Goal: Complete application form

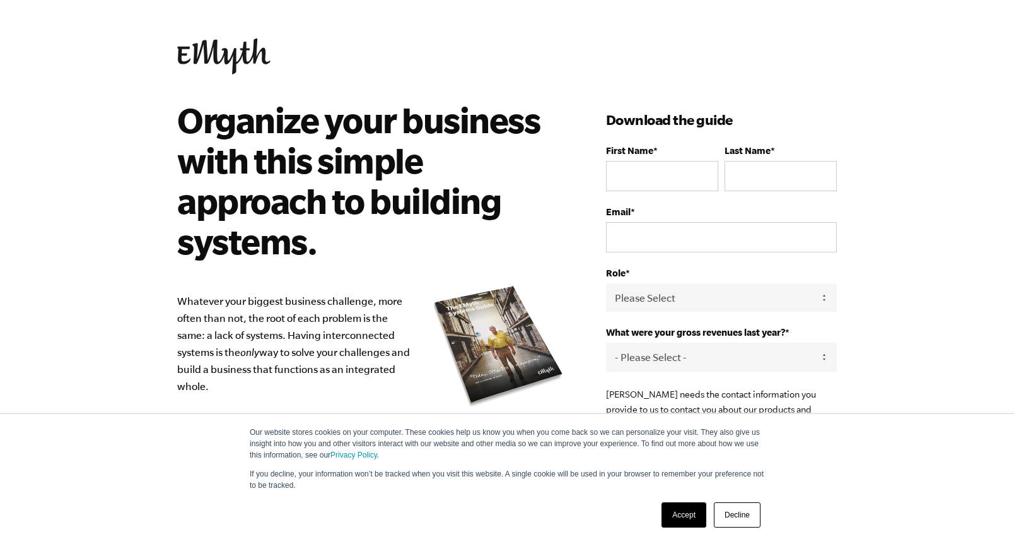
click at [672, 511] on link "Accept" at bounding box center [684, 514] width 45 height 25
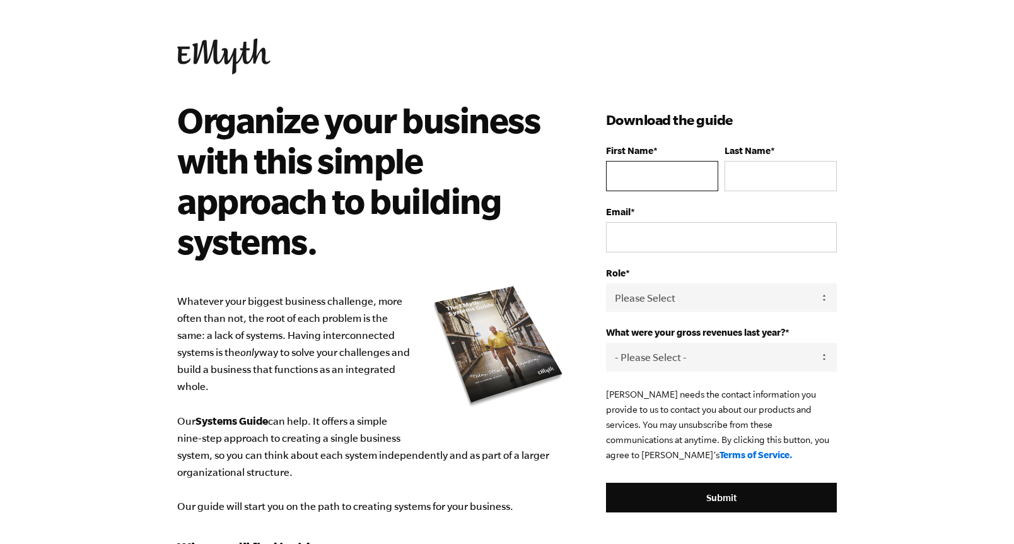
click at [629, 181] on input "First Name *" at bounding box center [662, 176] width 112 height 30
type input "[PERSON_NAME]"
type input "Cha"
type input "[EMAIL_ADDRESS][DOMAIN_NAME]"
click at [676, 302] on select "Please Select Owner Partner / Co-Owner Executive Employee / Other" at bounding box center [721, 297] width 231 height 28
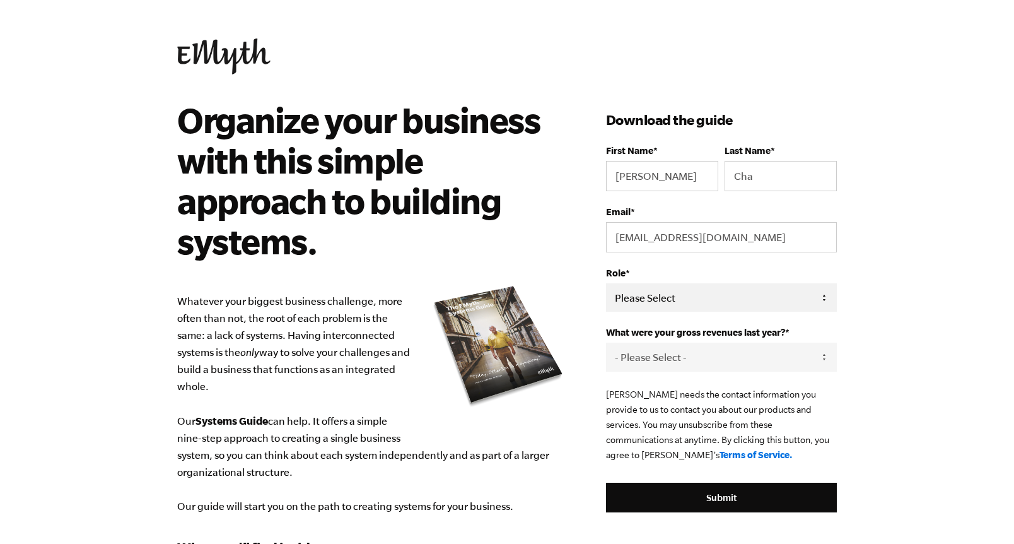
select select "Executive"
click at [606, 283] on select "Please Select Owner Partner / Co-Owner Executive Employee / Other" at bounding box center [721, 297] width 231 height 28
click at [680, 362] on select "- Please Select - 0-75K 76-150K 151-275K 276-500K 501-750K 751-1M 1-2.5M 2.5-5M…" at bounding box center [721, 356] width 231 height 28
select select "501-750K"
click at [606, 342] on select "- Please Select - 0-75K 76-150K 151-275K 276-500K 501-750K 751-1M 1-2.5M 2.5-5M…" at bounding box center [721, 356] width 231 height 28
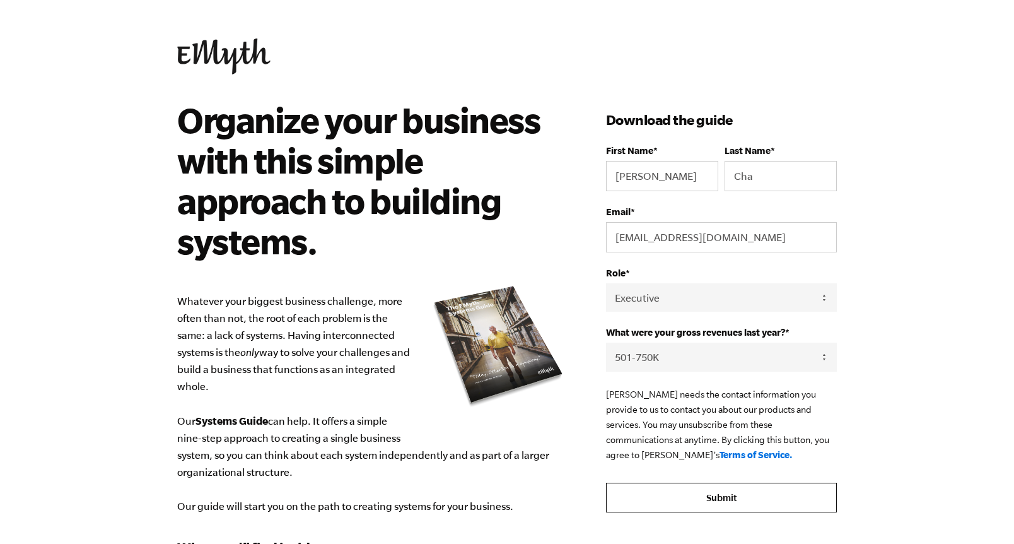
click at [731, 489] on input "Submit" at bounding box center [721, 497] width 231 height 30
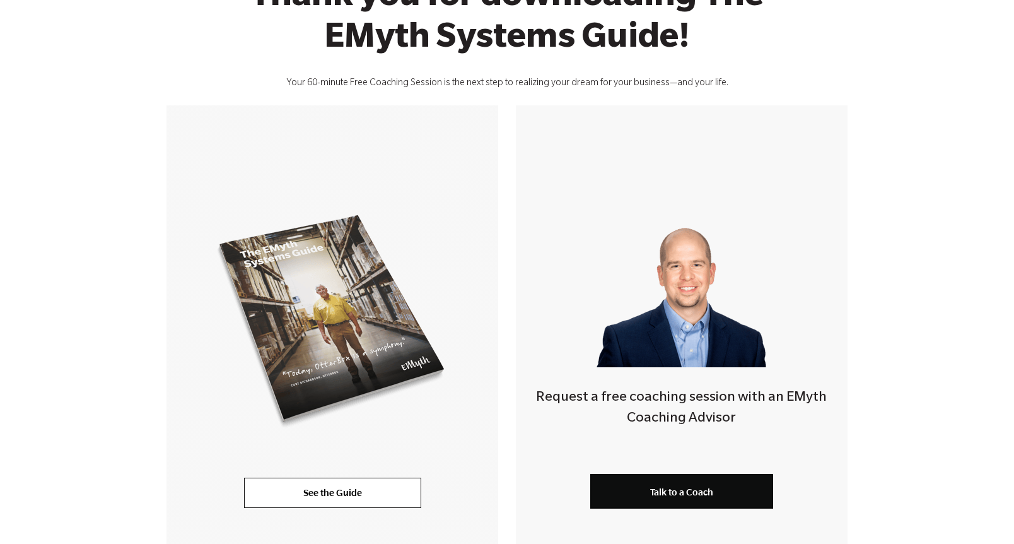
scroll to position [365, 0]
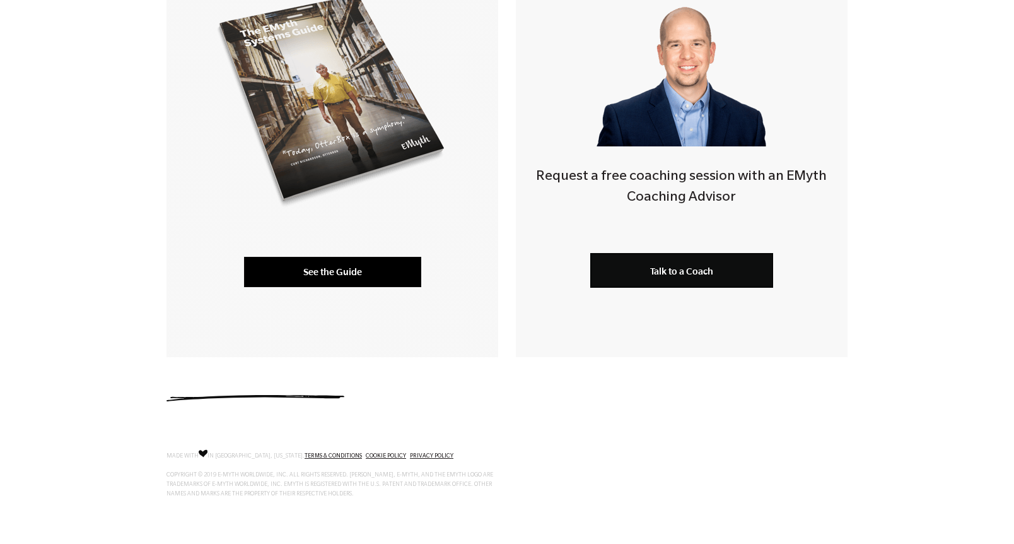
click at [370, 286] on link "See the Guide" at bounding box center [332, 272] width 177 height 30
